Goal: Task Accomplishment & Management: Manage account settings

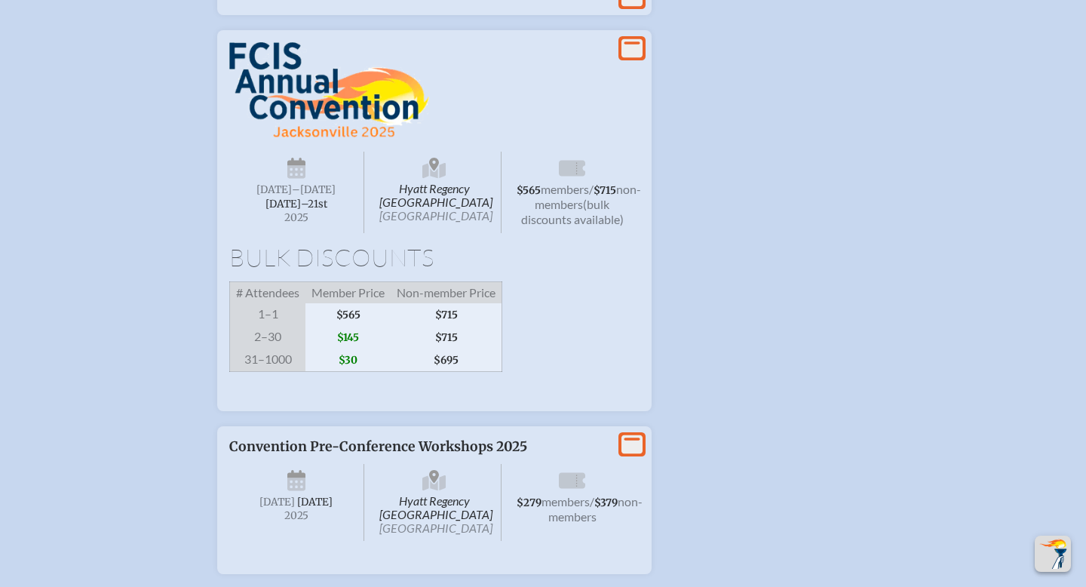
scroll to position [2722, 0]
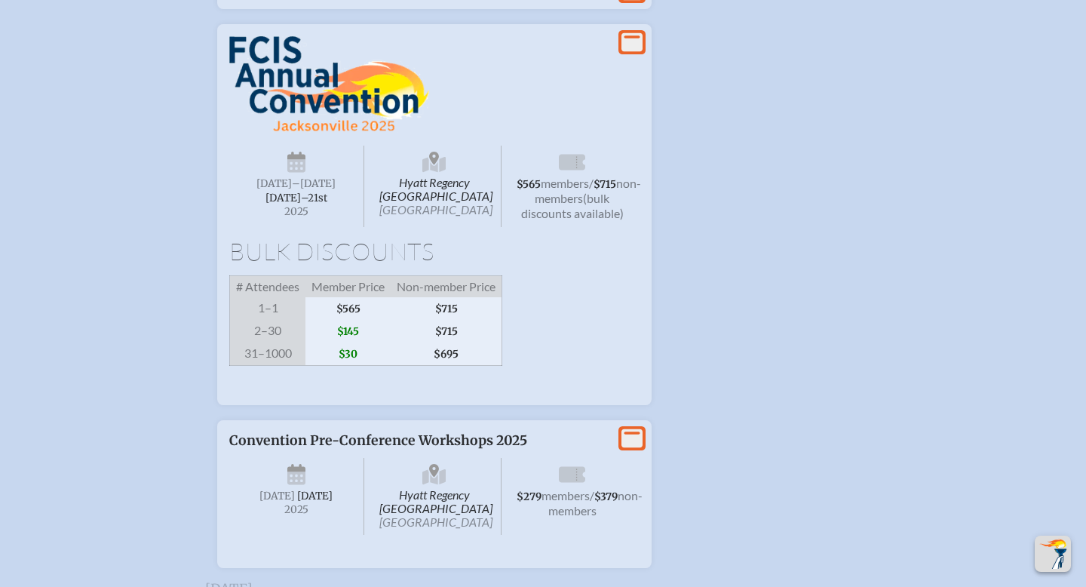
click at [492, 227] on span "Hyatt Regency Jacksonville Riverfront Jacksonville" at bounding box center [434, 186] width 135 height 81
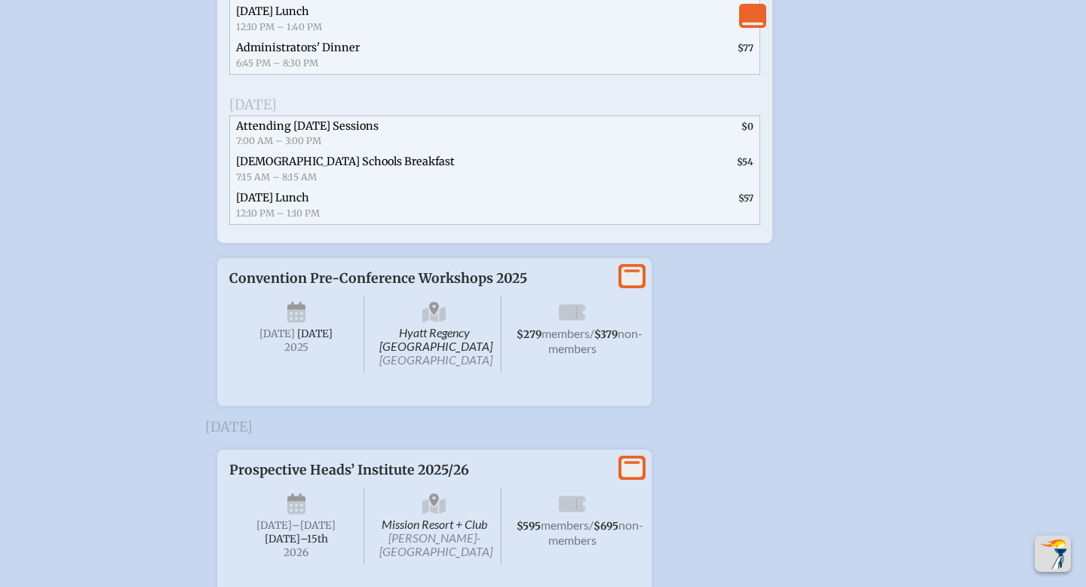
scroll to position [3626, 0]
click at [422, 370] on span "Hyatt Regency Jacksonville Riverfront Jacksonville" at bounding box center [434, 331] width 135 height 77
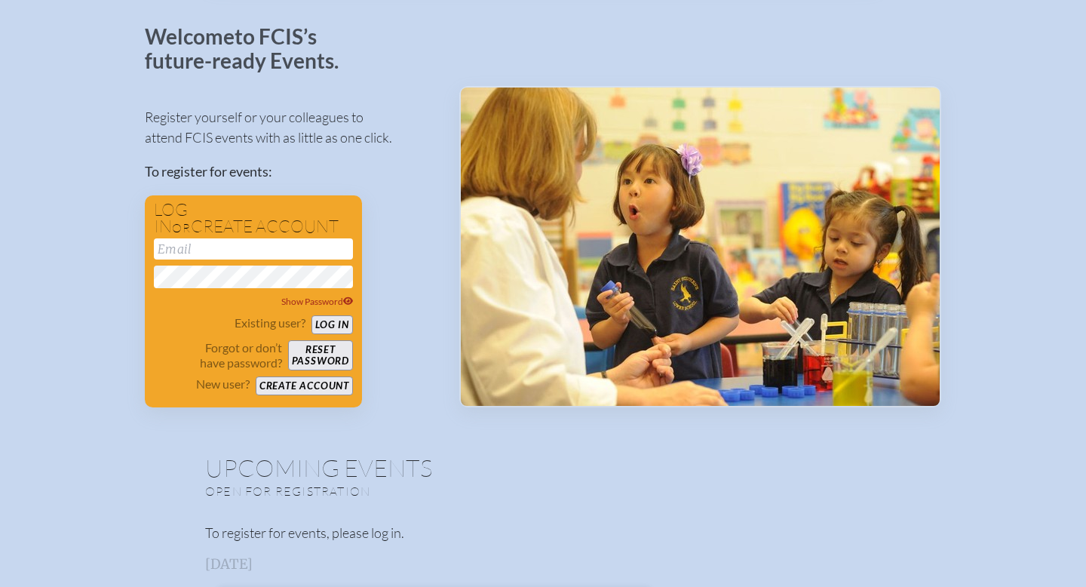
scroll to position [80, 0]
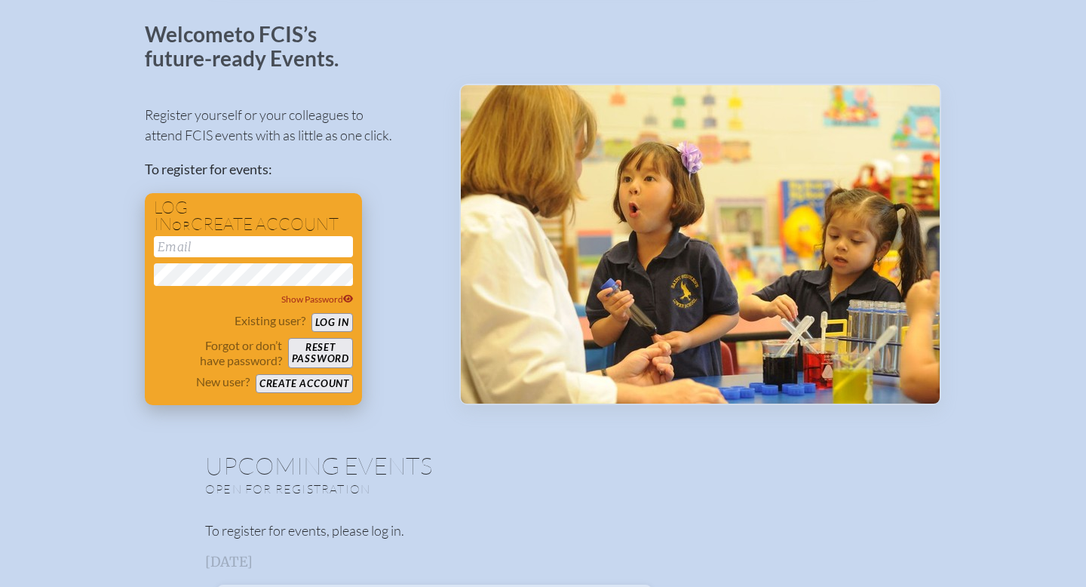
click at [259, 249] on input "email" at bounding box center [253, 246] width 199 height 21
type input "[EMAIL_ADDRESS][DOMAIN_NAME]"
click at [329, 322] on button "Log in" at bounding box center [331, 322] width 41 height 19
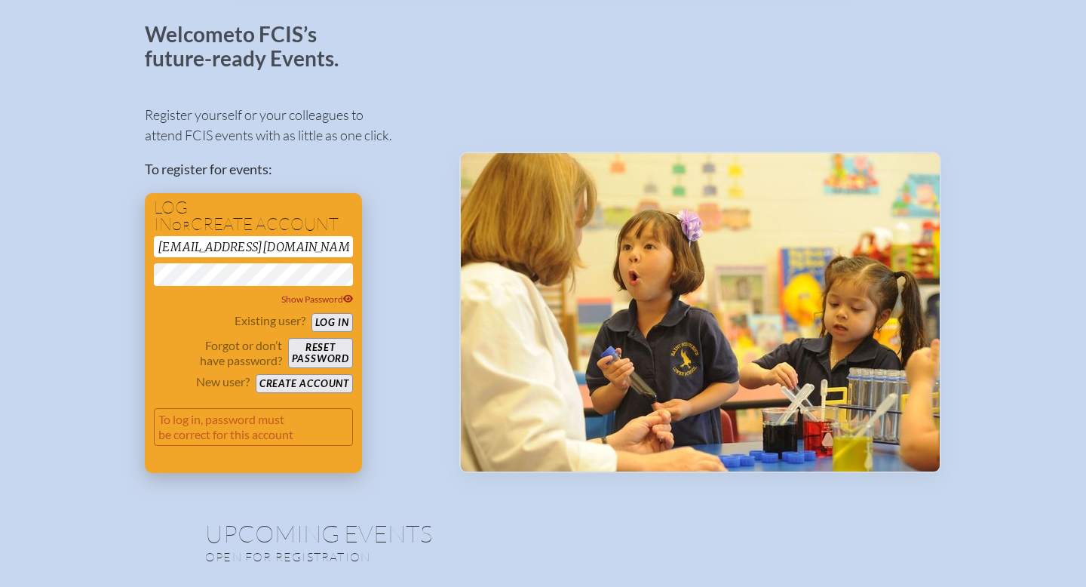
click at [185, 369] on div "Existing user? Log in Forgot or don’t have password? Reset password New user? C…" at bounding box center [253, 353] width 199 height 80
click at [323, 318] on button "Log in" at bounding box center [331, 322] width 41 height 19
click at [285, 380] on button "Create account" at bounding box center [304, 383] width 97 height 19
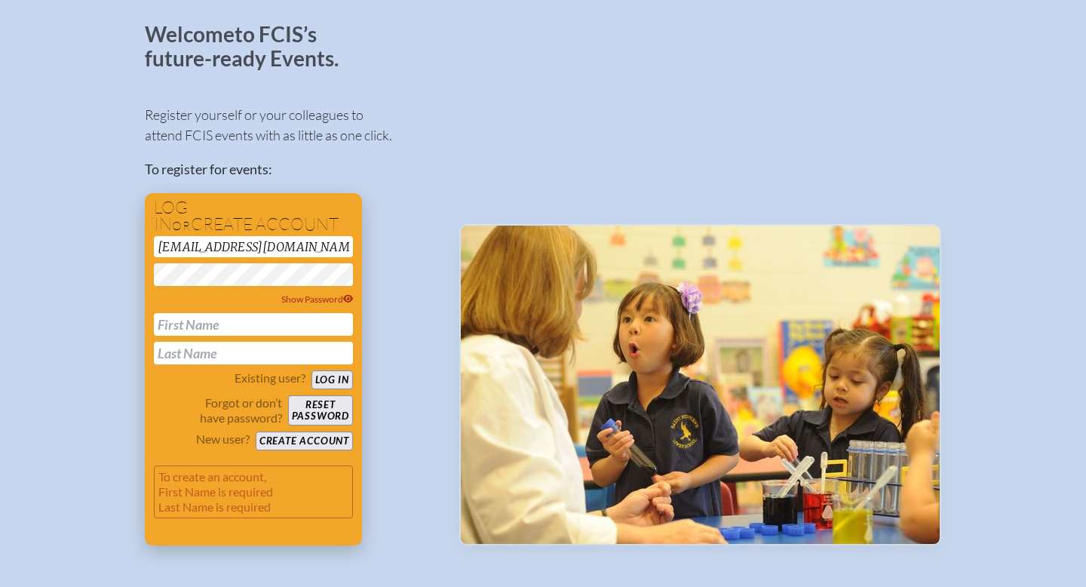
click at [237, 326] on input "text" at bounding box center [253, 324] width 199 height 23
type input "[PERSON_NAME]"
click at [173, 404] on p "Forgot or don’t have password?" at bounding box center [218, 410] width 128 height 30
click at [266, 444] on button "Create account" at bounding box center [304, 440] width 97 height 19
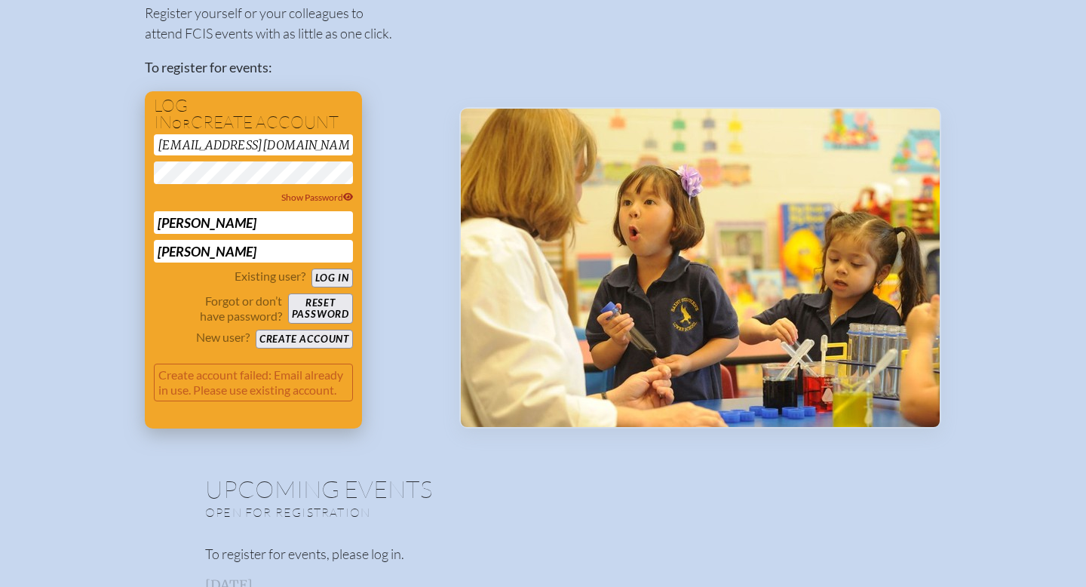
scroll to position [181, 0]
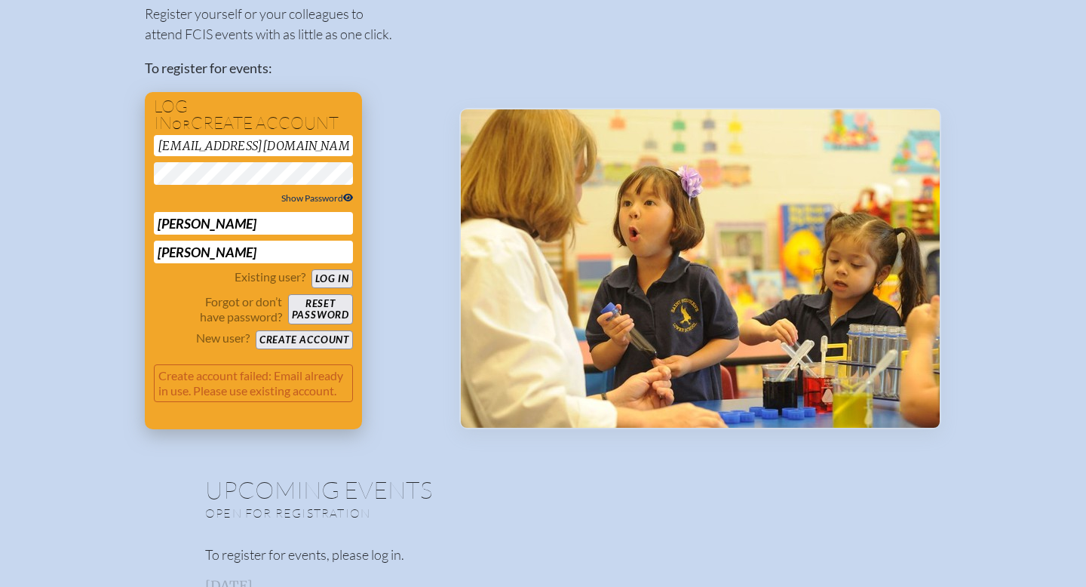
click at [309, 198] on span "Show Password" at bounding box center [317, 197] width 72 height 11
click at [331, 309] on button "Reset password" at bounding box center [320, 309] width 65 height 30
click at [338, 278] on button "Log in" at bounding box center [331, 278] width 41 height 19
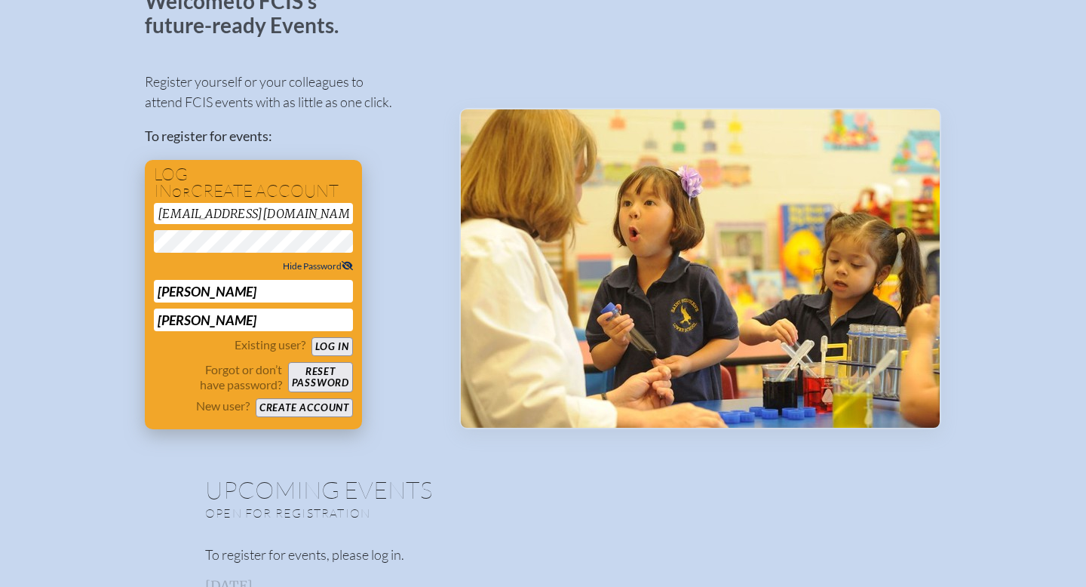
scroll to position [0, 0]
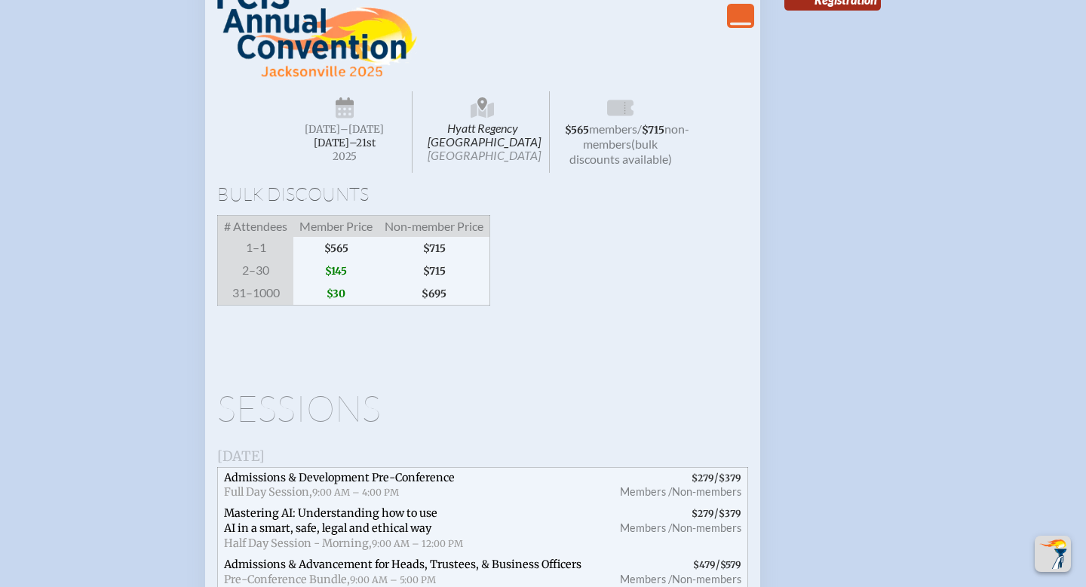
scroll to position [2665, 0]
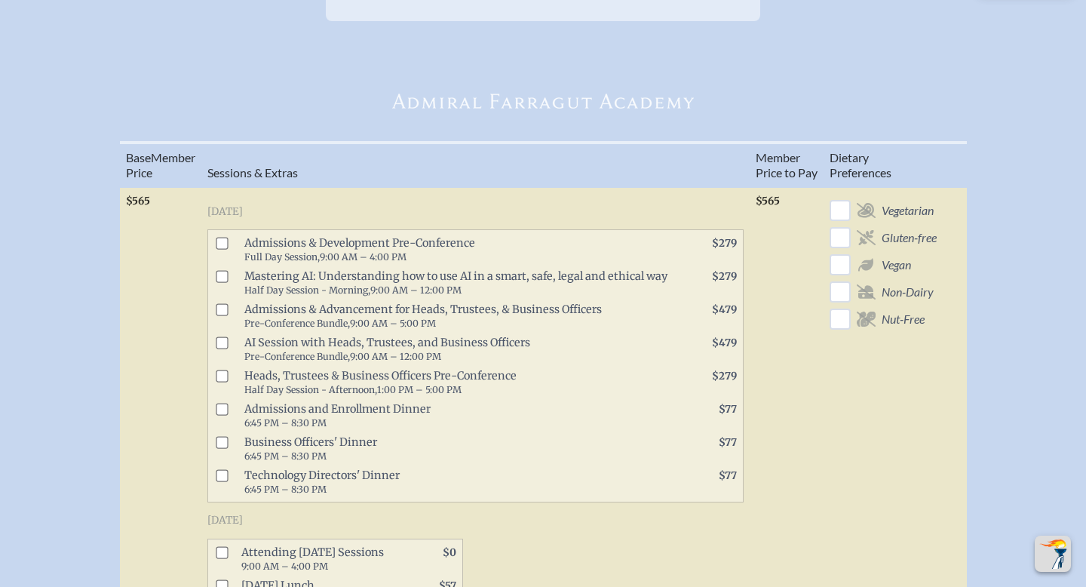
scroll to position [519, 0]
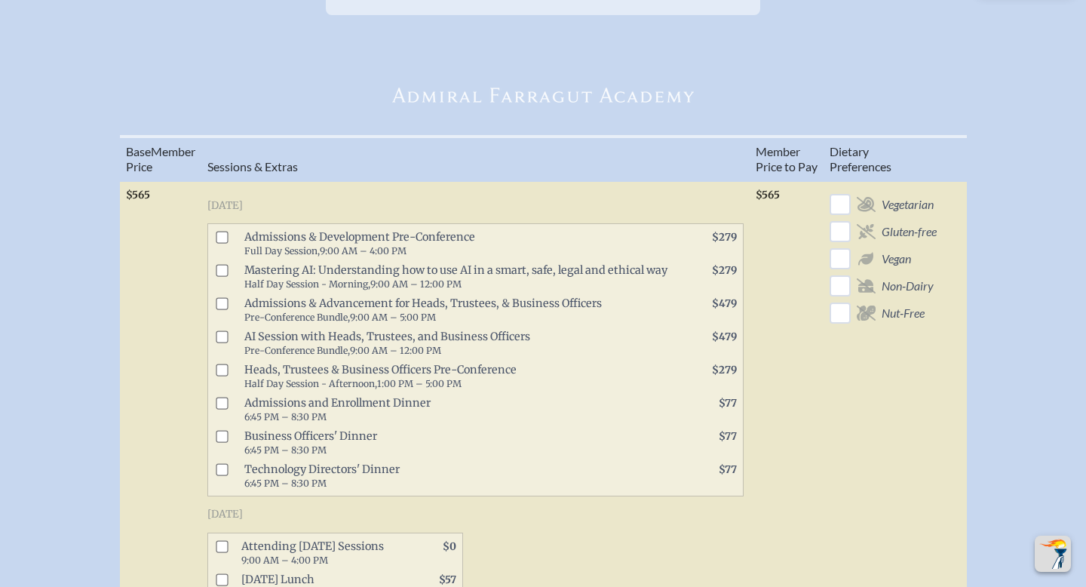
click at [223, 277] on input "checkbox" at bounding box center [222, 271] width 12 height 12
checkbox input "true"
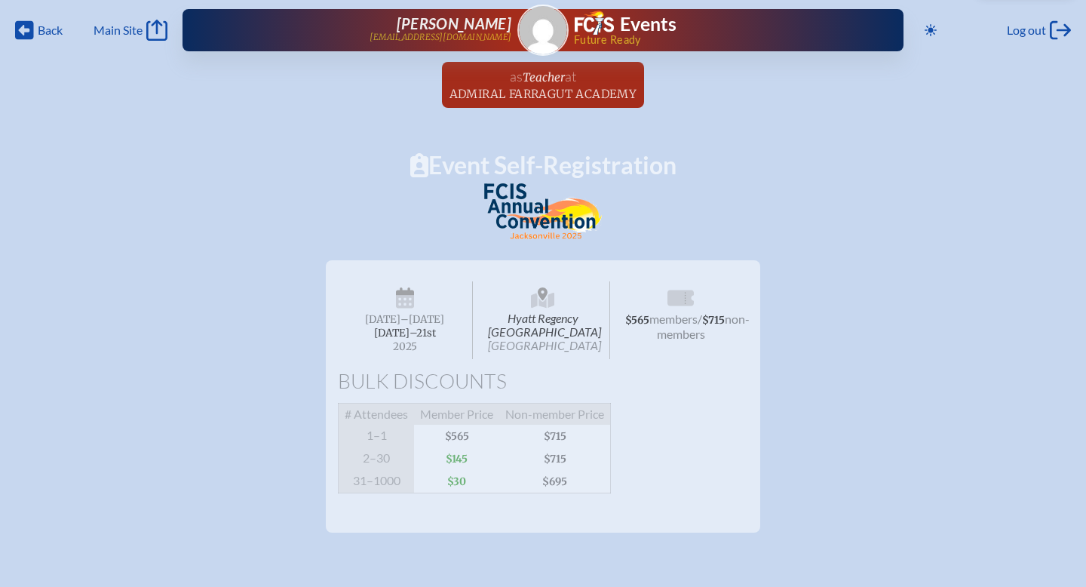
scroll to position [0, 0]
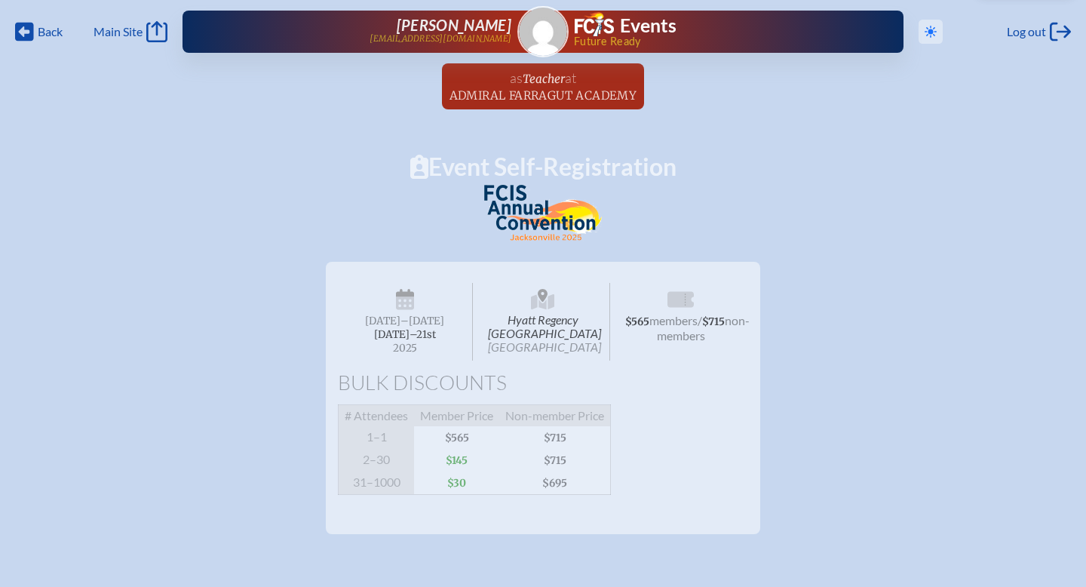
click at [924, 34] on icon "Toggle to Dark Mode" at bounding box center [930, 32] width 12 height 12
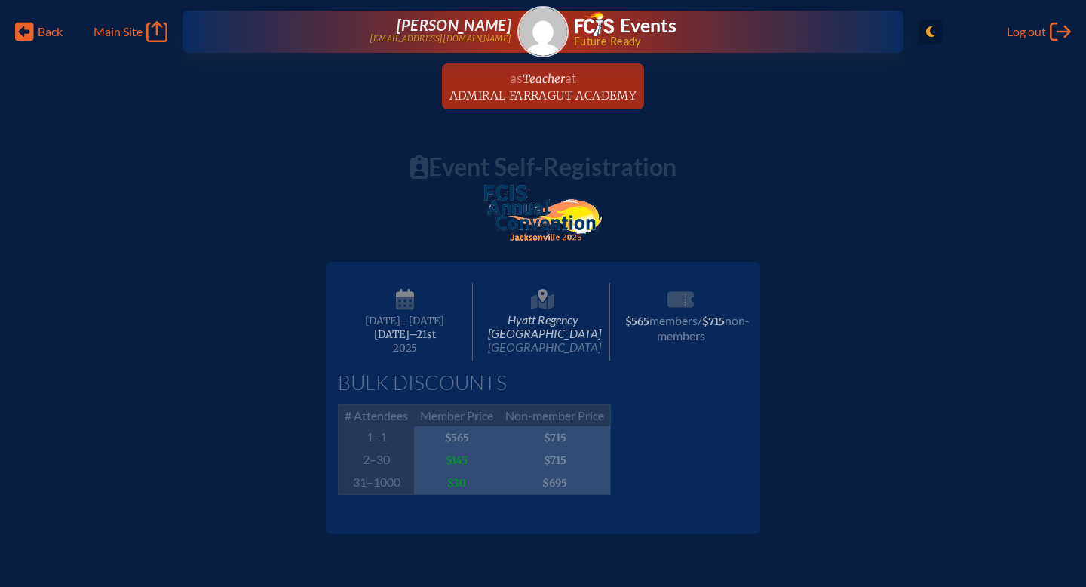
click at [926, 34] on icon "Toggle to Light Mode" at bounding box center [930, 32] width 9 height 12
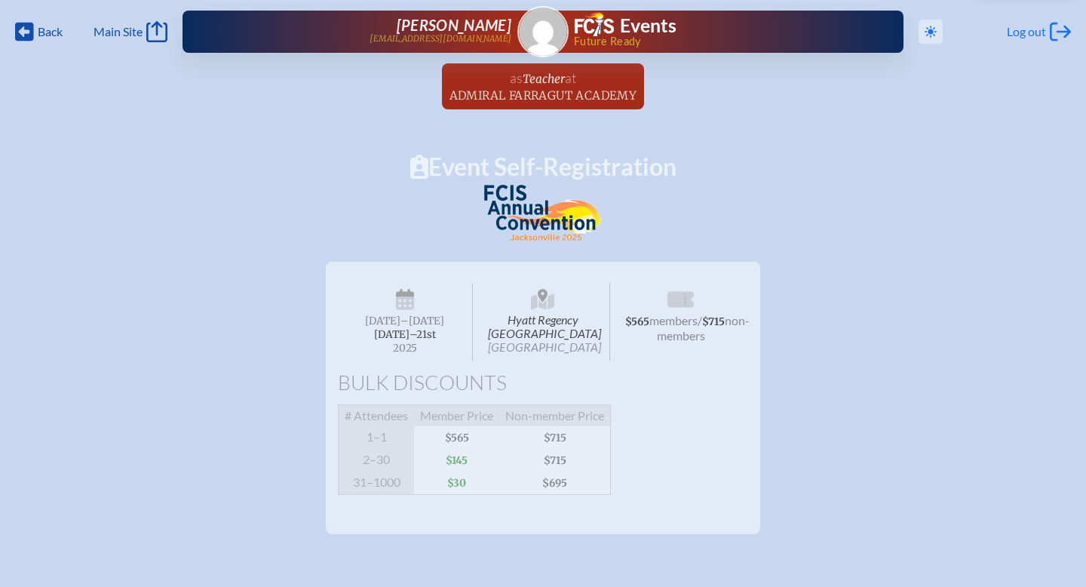
click at [1062, 30] on icon "Log out" at bounding box center [1060, 31] width 21 height 21
